Goal: Task Accomplishment & Management: Use online tool/utility

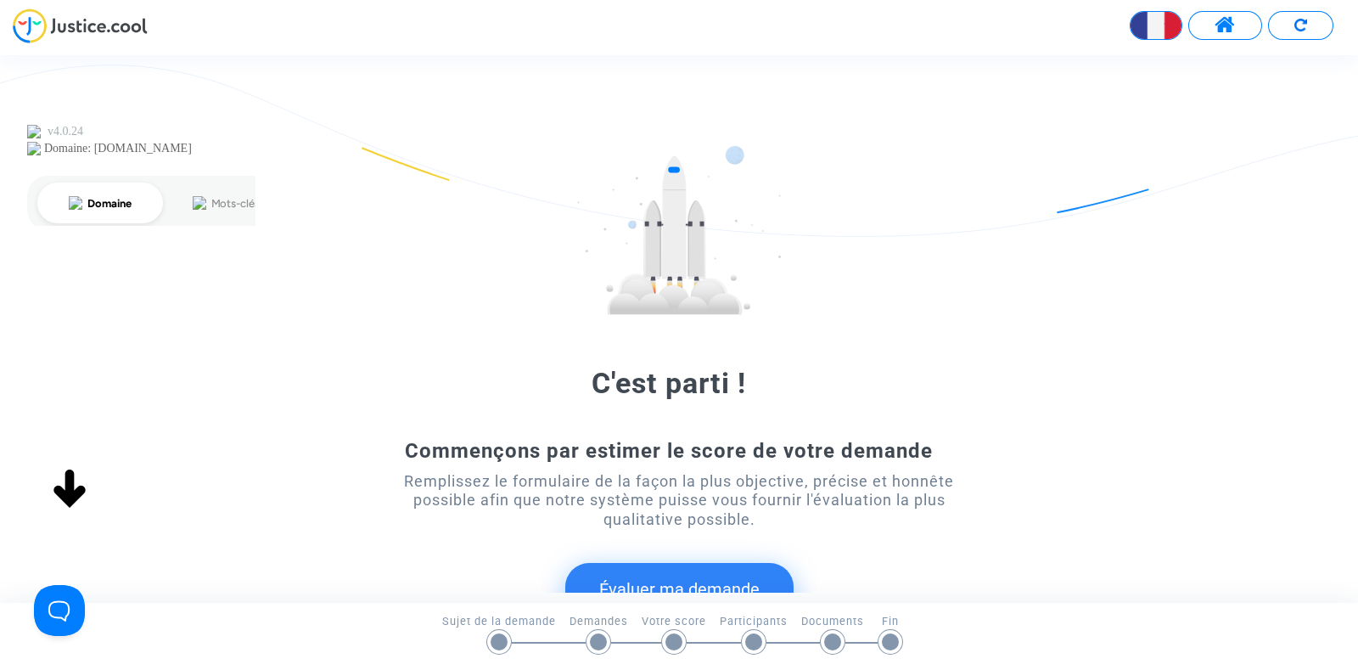
click at [1239, 27] on button at bounding box center [1225, 25] width 74 height 29
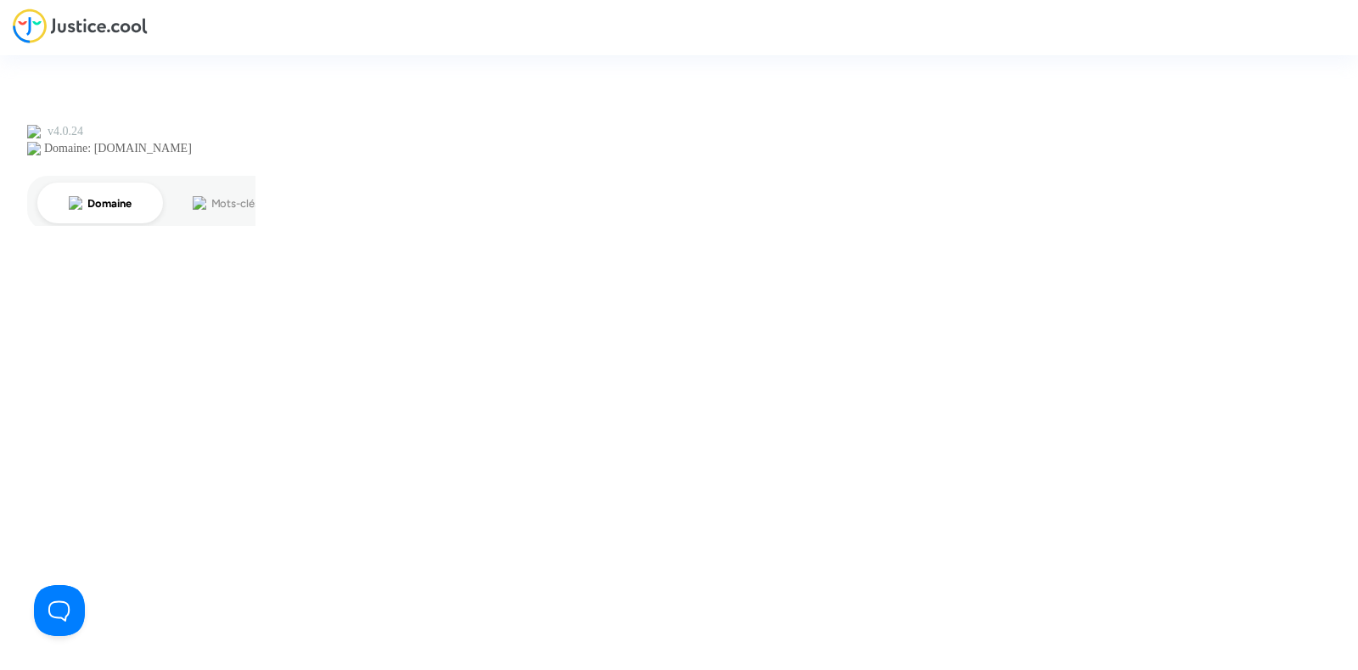
type input "joyce@pitcher-avocat.fr"
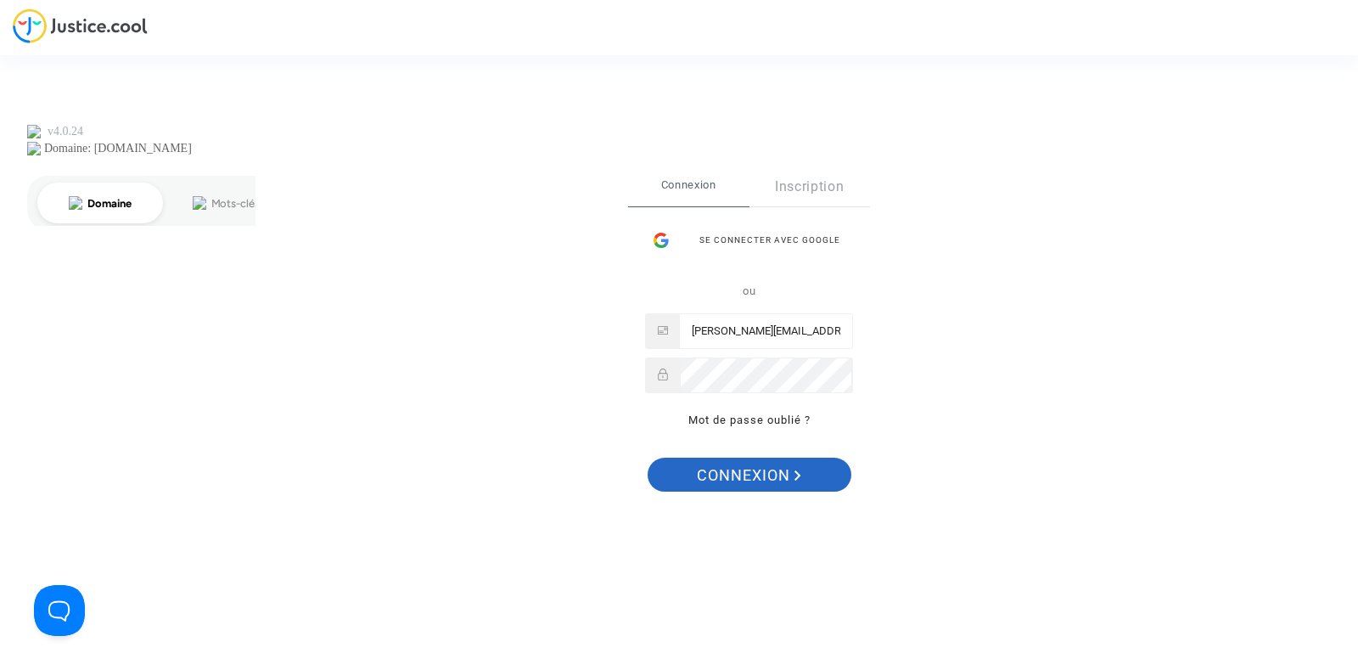
click at [755, 474] on span "Connexion" at bounding box center [749, 475] width 104 height 36
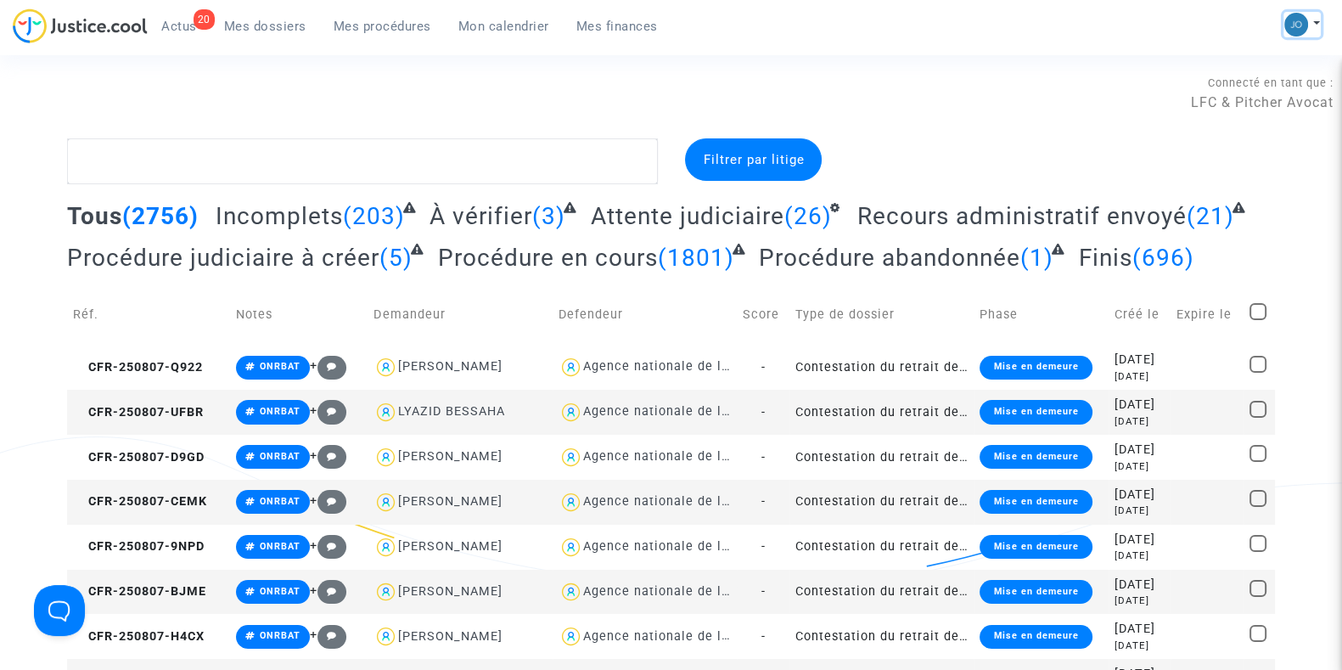
click at [1311, 16] on button at bounding box center [1301, 24] width 37 height 25
click at [1243, 88] on link "Changer de compte" at bounding box center [1233, 87] width 171 height 27
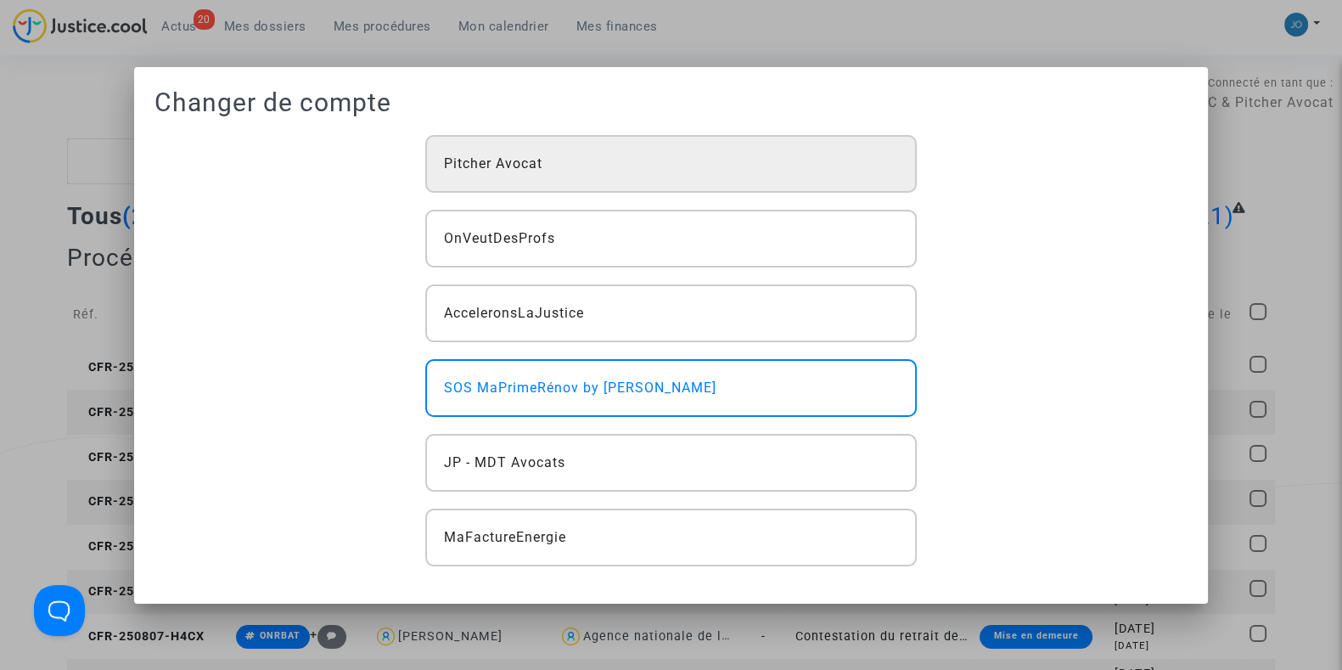
click at [748, 166] on div "Pitcher Avocat" at bounding box center [670, 164] width 491 height 58
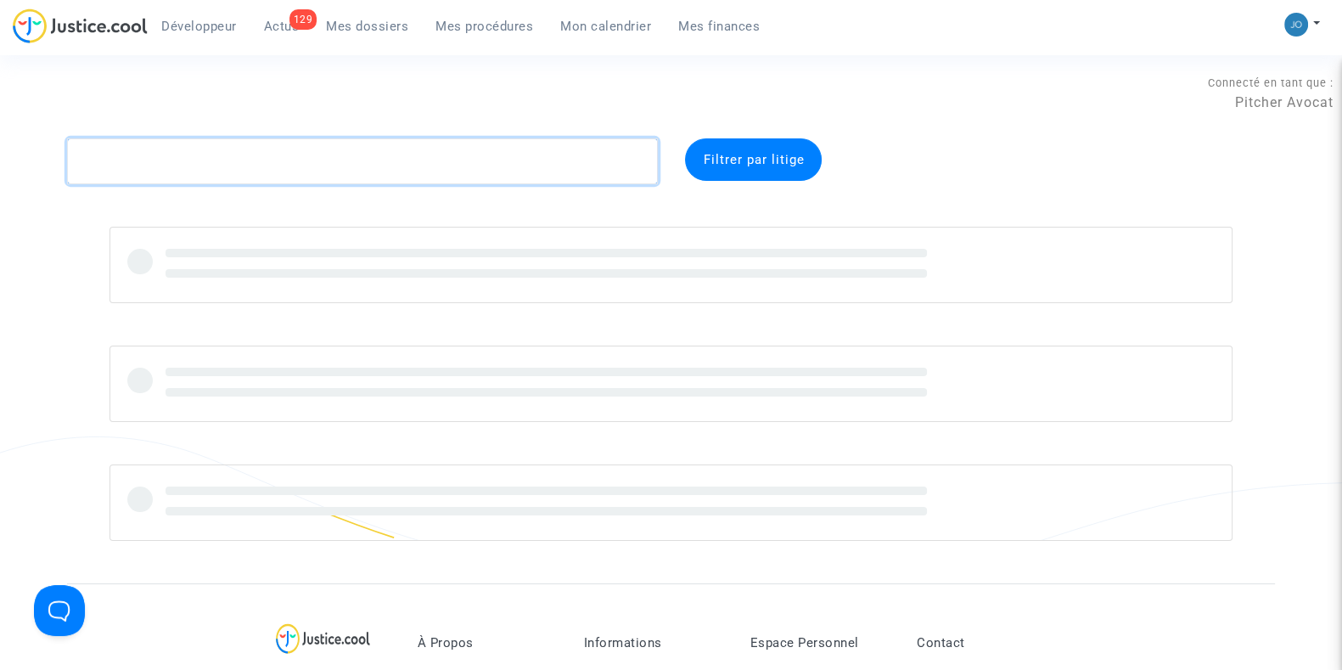
click at [387, 166] on textarea at bounding box center [362, 161] width 591 height 46
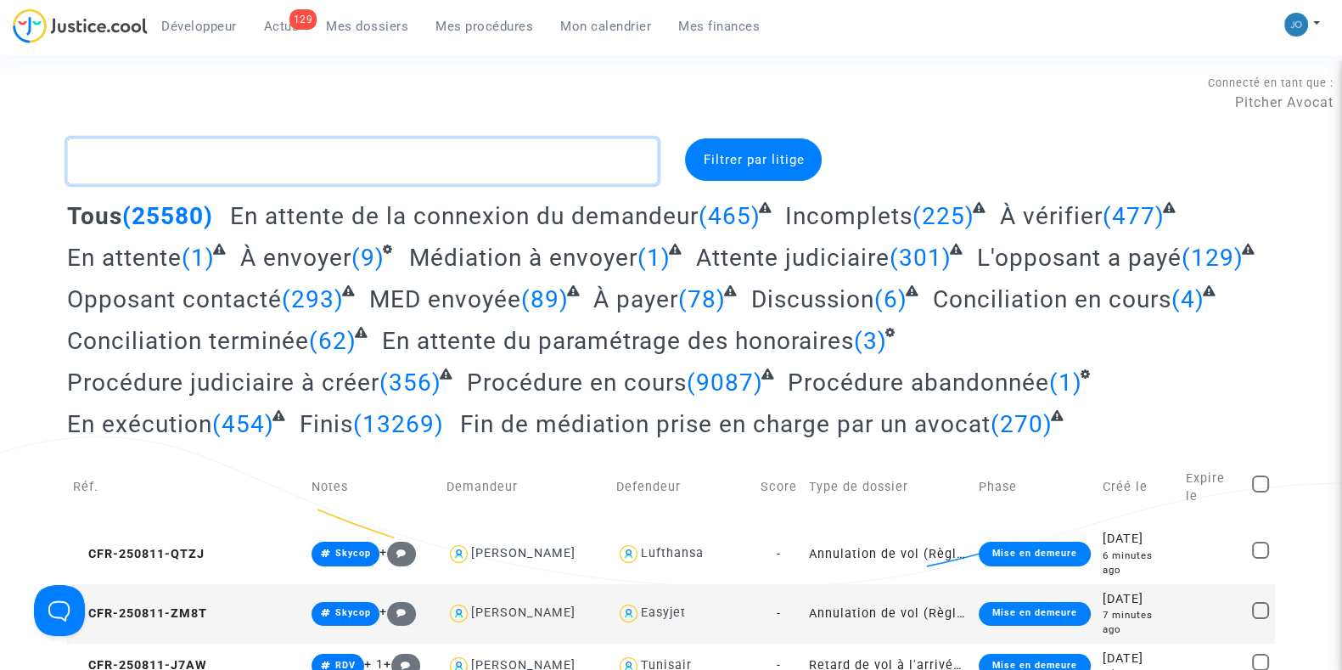
type textarea "b"
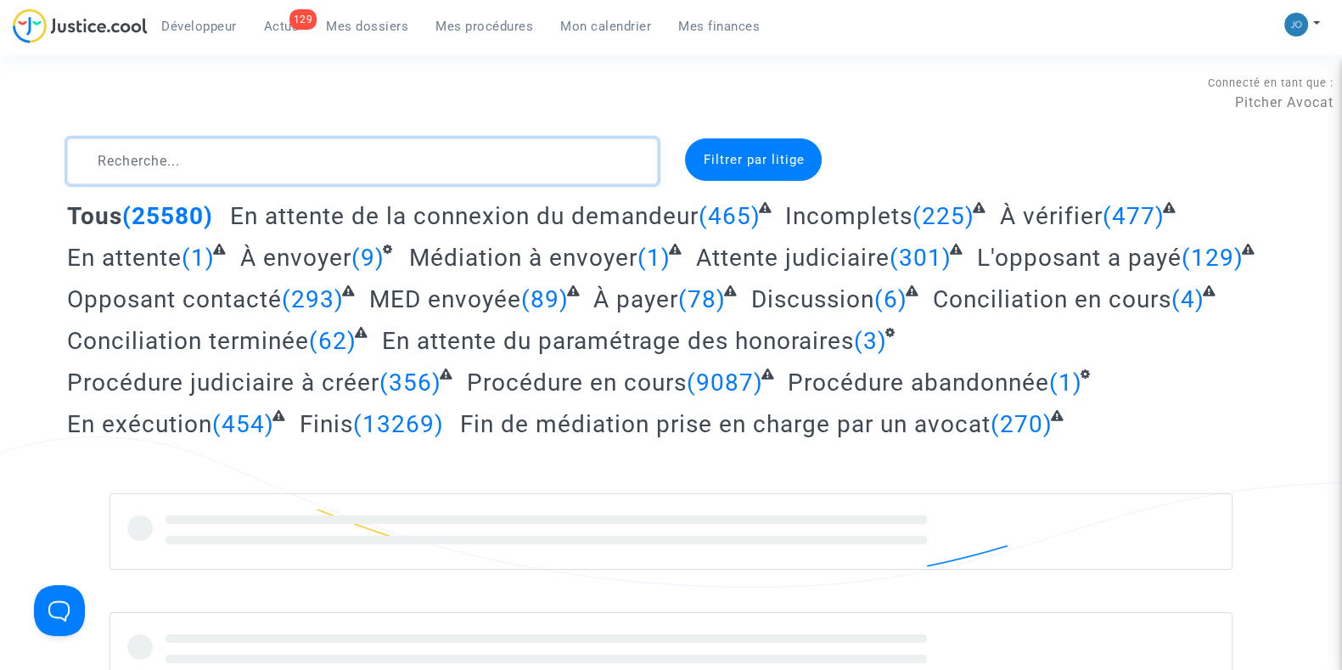
type textarea "d"
